Goal: Task Accomplishment & Management: Manage account settings

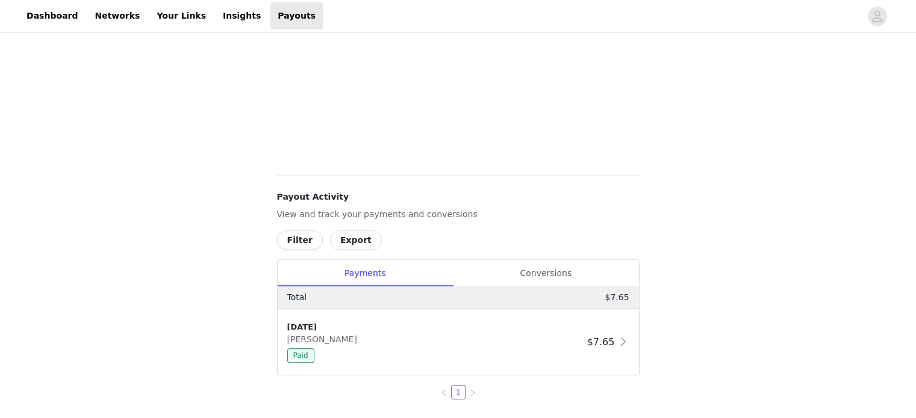
scroll to position [364, 0]
click at [546, 266] on div "Conversions" at bounding box center [546, 273] width 186 height 27
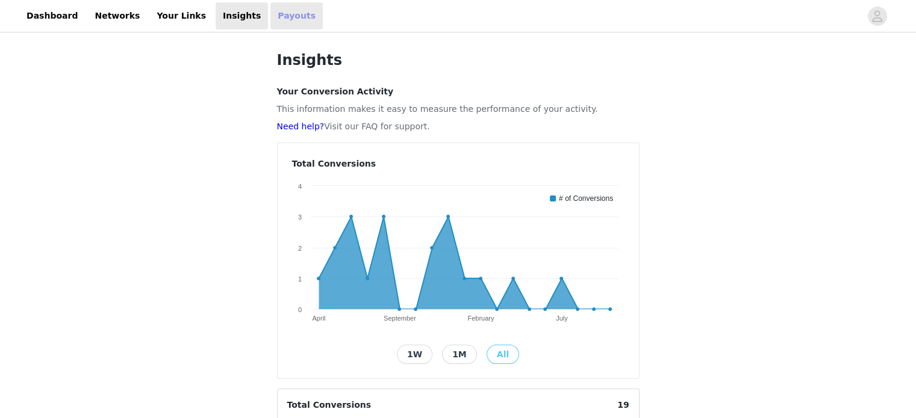
click at [270, 18] on link "Payouts" at bounding box center [296, 15] width 52 height 27
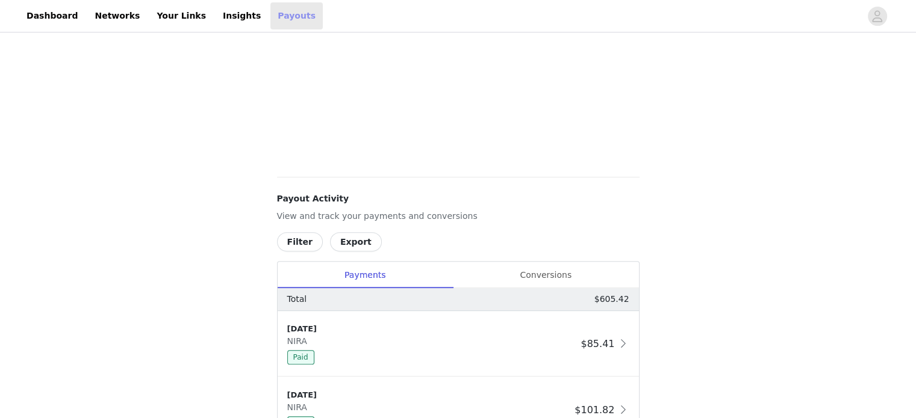
scroll to position [374, 0]
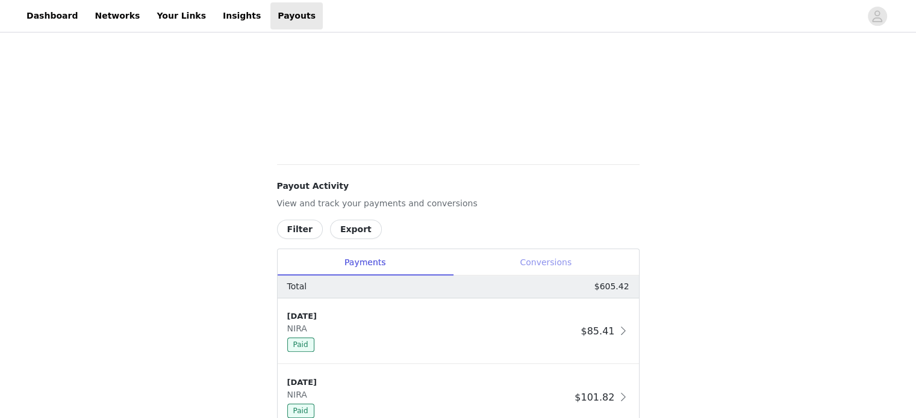
click at [551, 266] on div "Conversions" at bounding box center [546, 262] width 186 height 27
